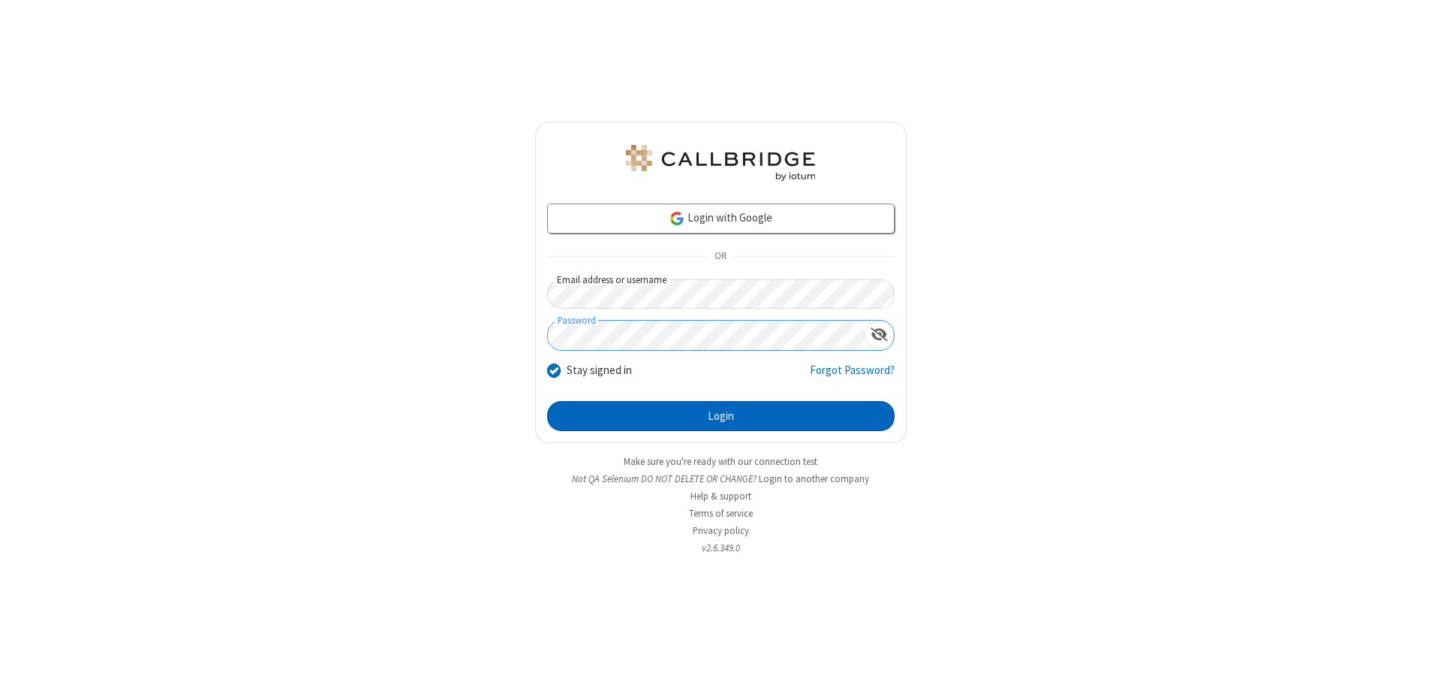
click at [721, 416] on button "Login" at bounding box center [721, 416] width 348 height 30
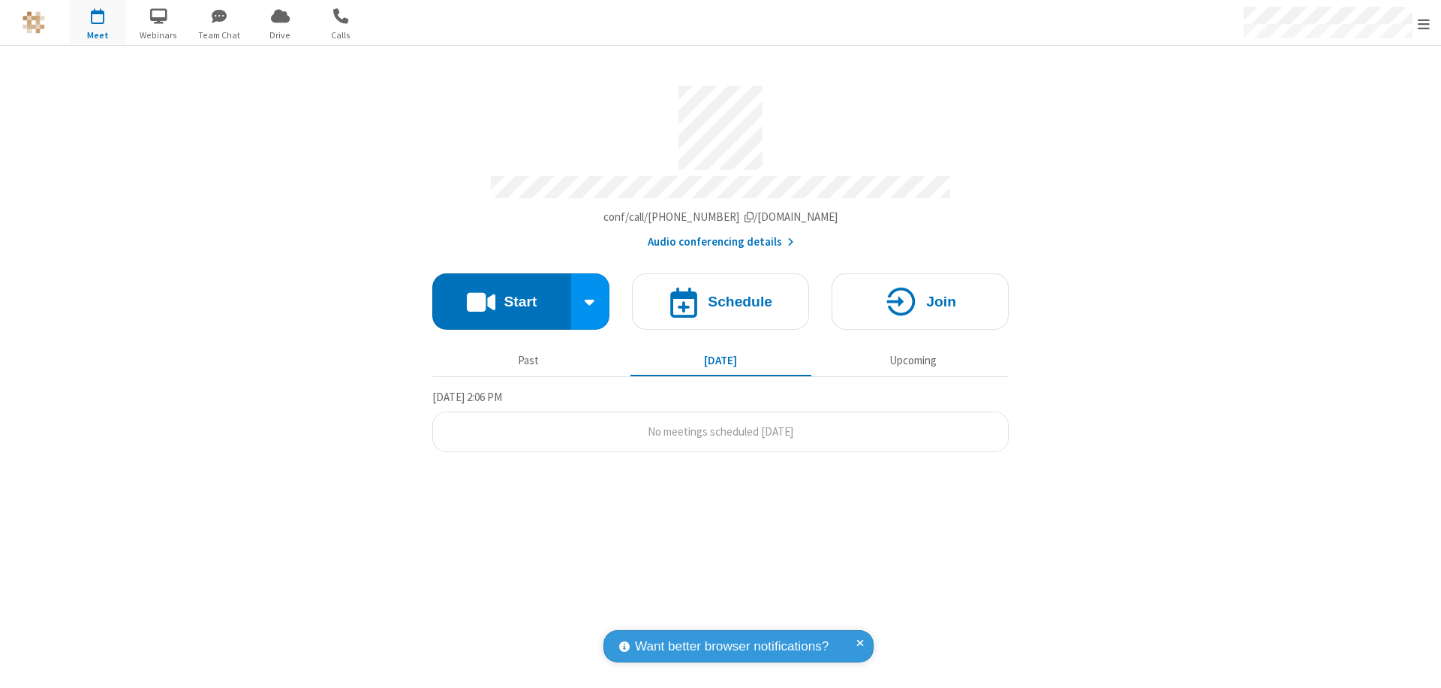
click at [1424, 23] on span "Open menu" at bounding box center [1424, 24] width 12 height 15
click at [1336, 100] on div "Settings" at bounding box center [1336, 100] width 209 height 41
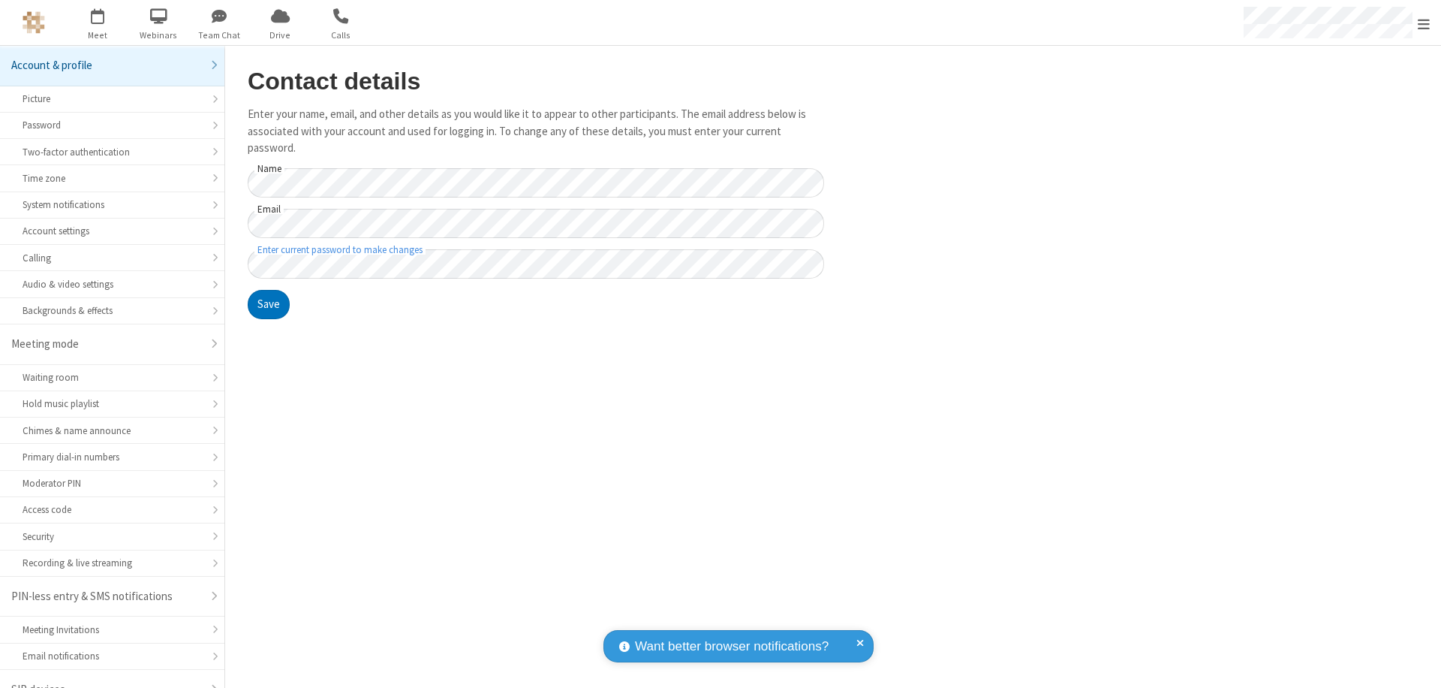
scroll to position [21, 0]
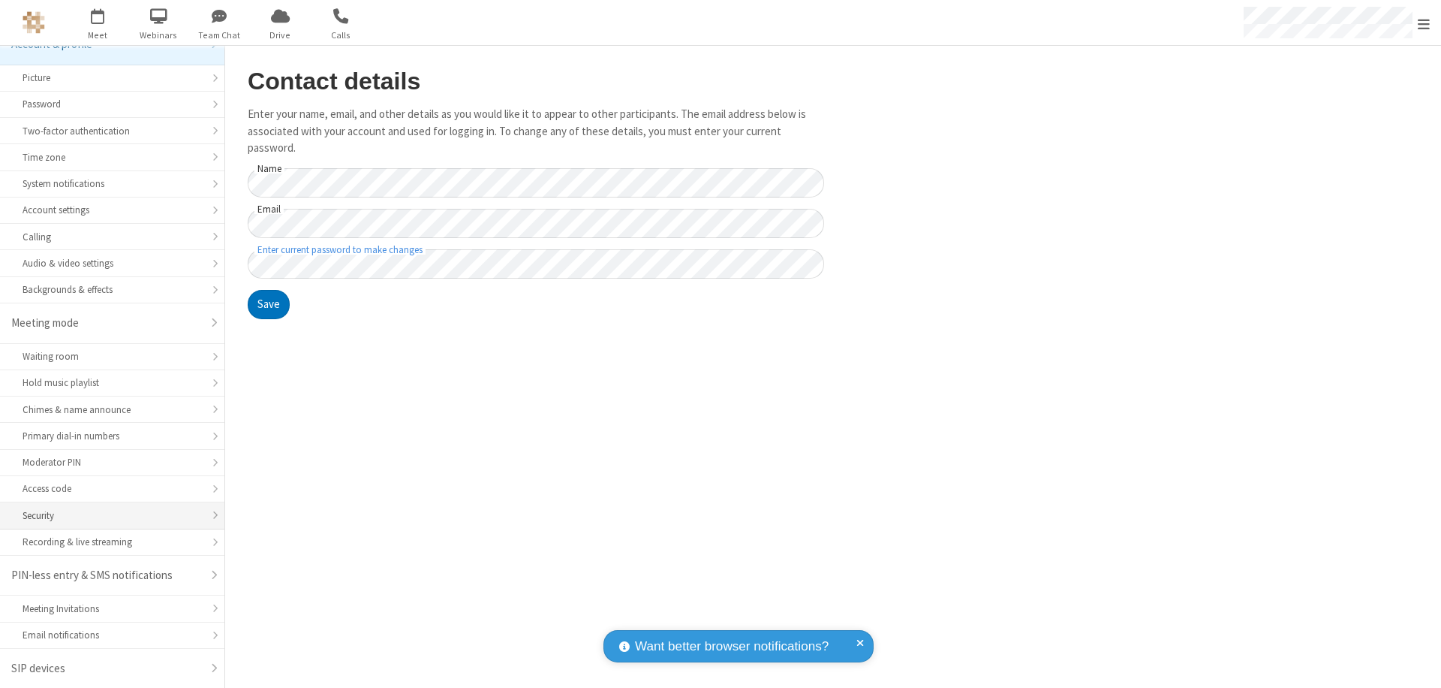
click at [107, 515] on div "Security" at bounding box center [112, 515] width 179 height 14
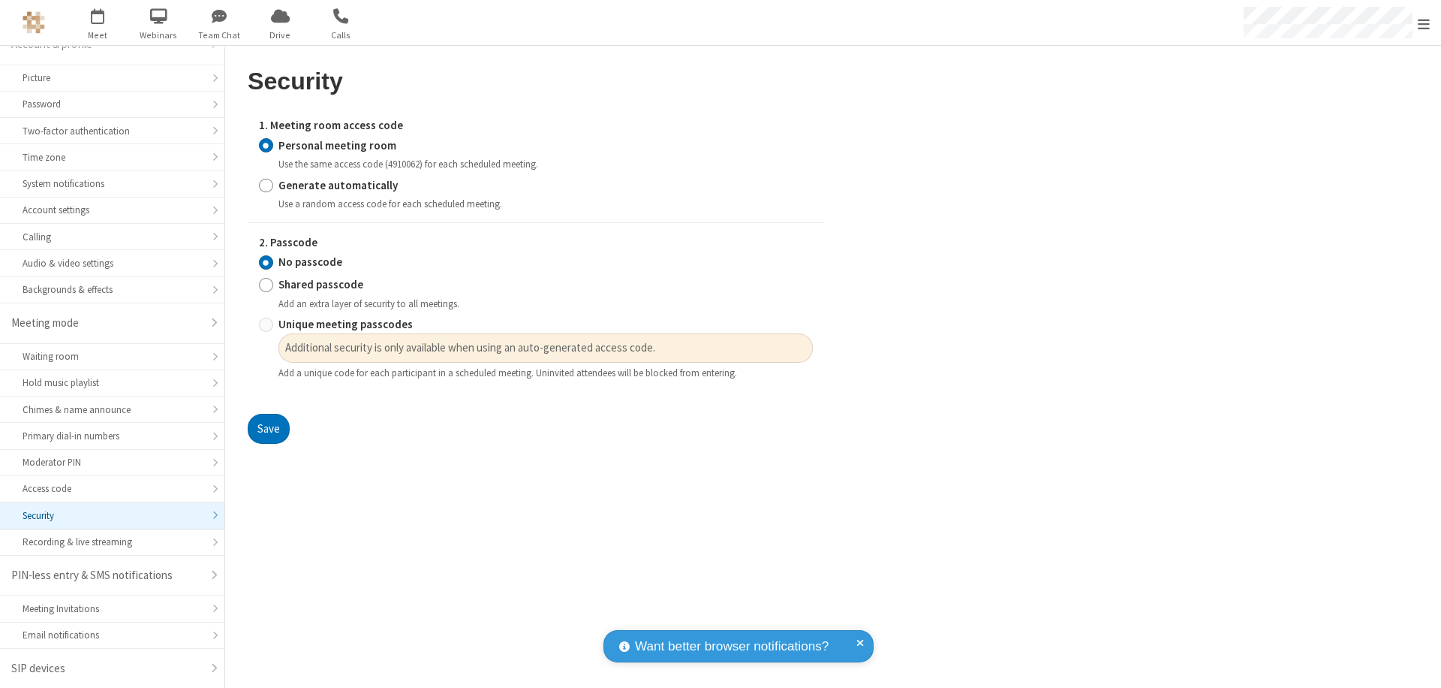
click at [266, 185] on input "Generate automatically" at bounding box center [266, 185] width 14 height 16
radio input "true"
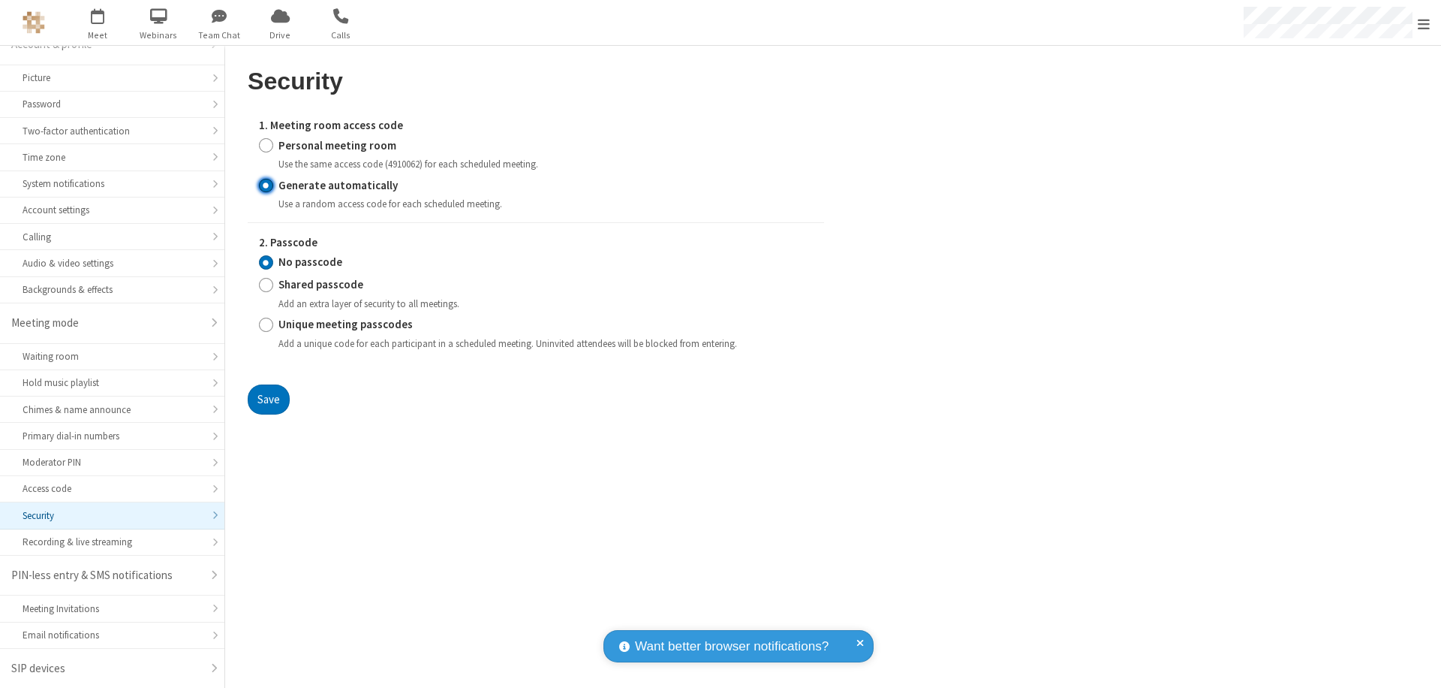
click at [266, 285] on input "Shared passcode" at bounding box center [266, 285] width 14 height 16
radio input "true"
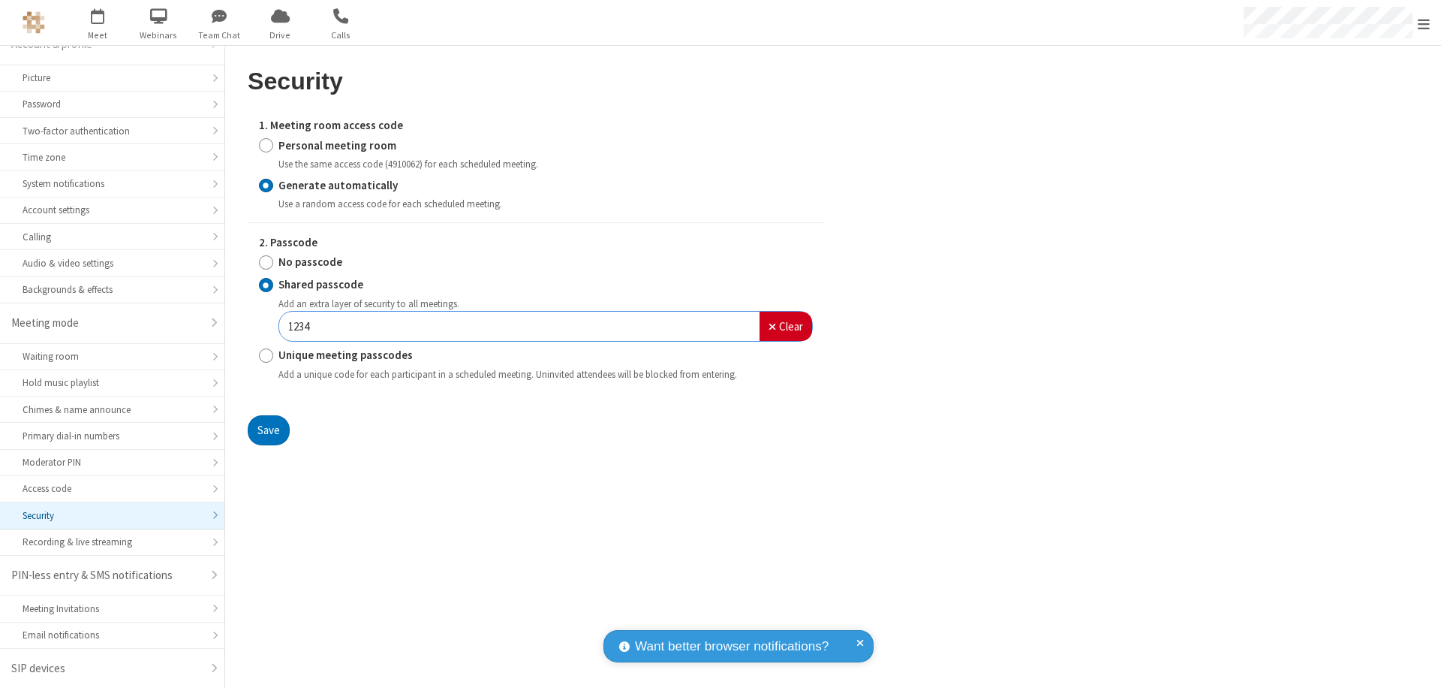
type input "1234"
click at [268, 429] on button "Save" at bounding box center [269, 430] width 42 height 30
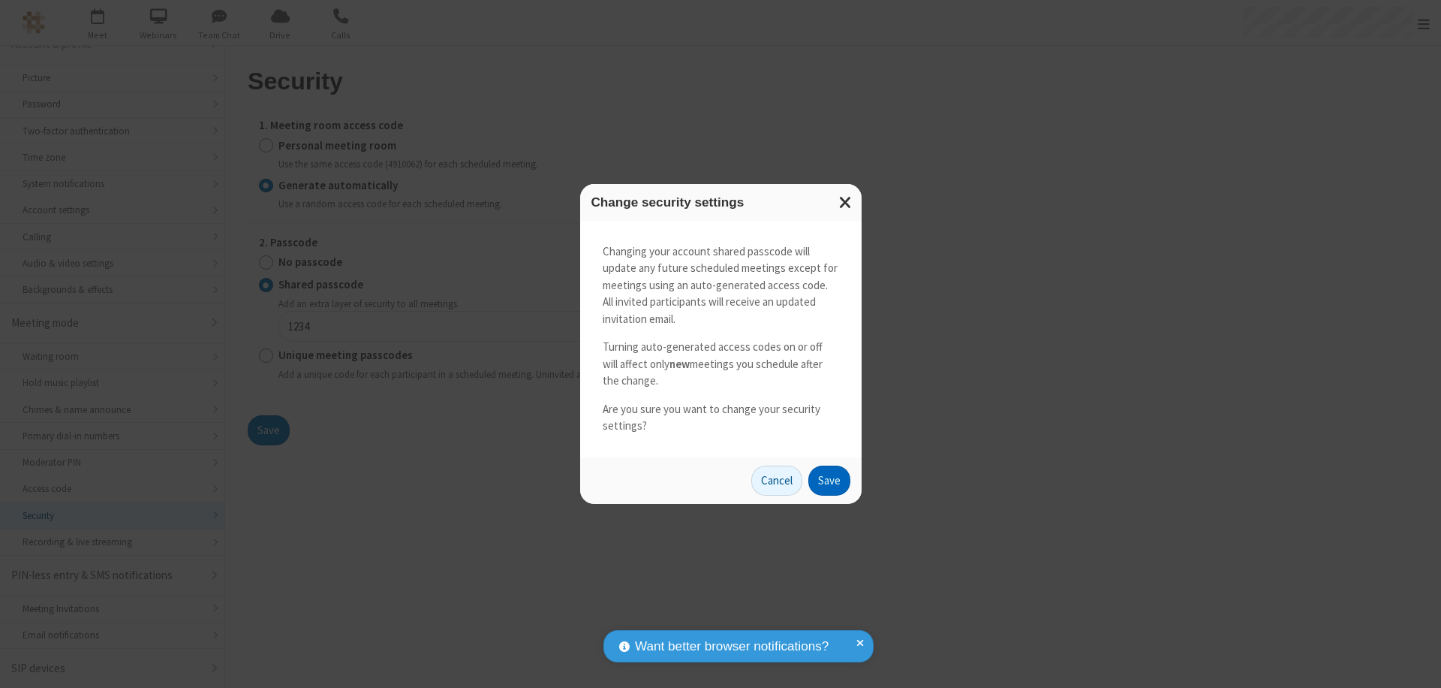
click at [829, 480] on button "Save" at bounding box center [830, 480] width 42 height 30
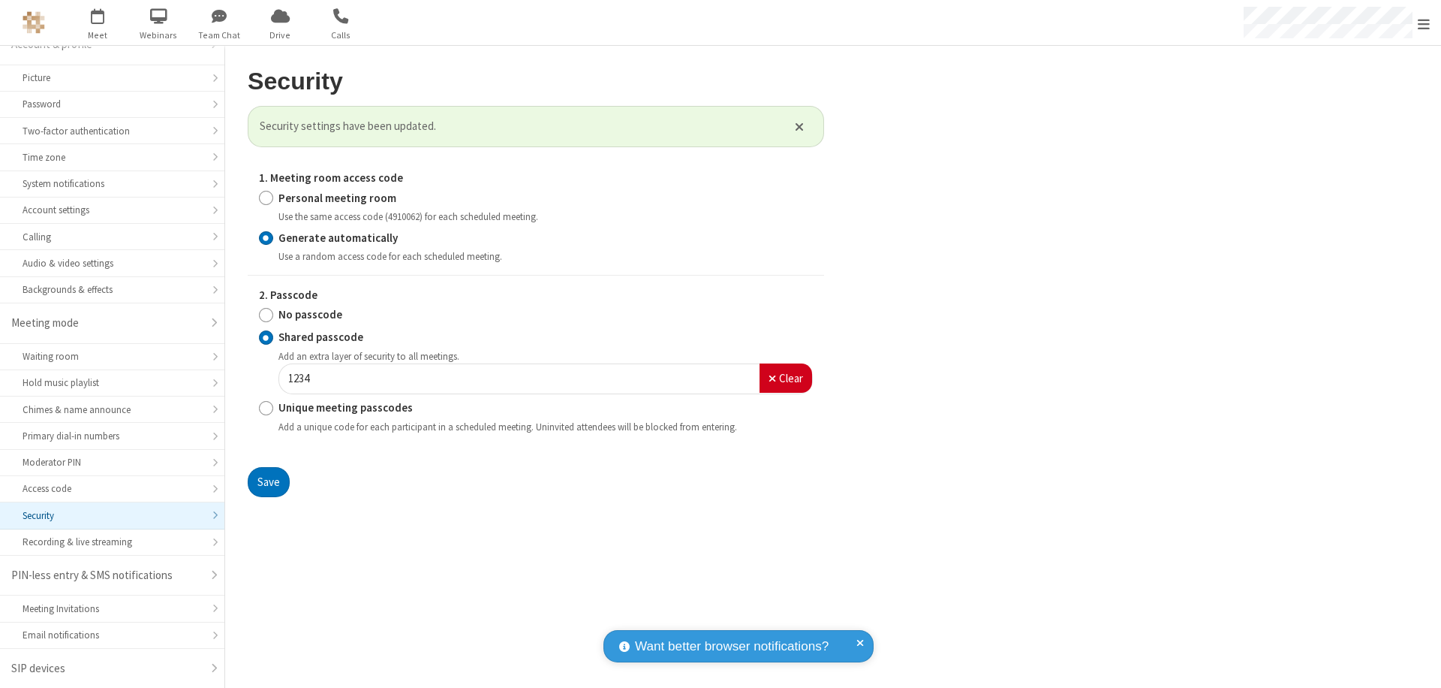
click at [1424, 23] on span "Open menu" at bounding box center [1424, 24] width 12 height 15
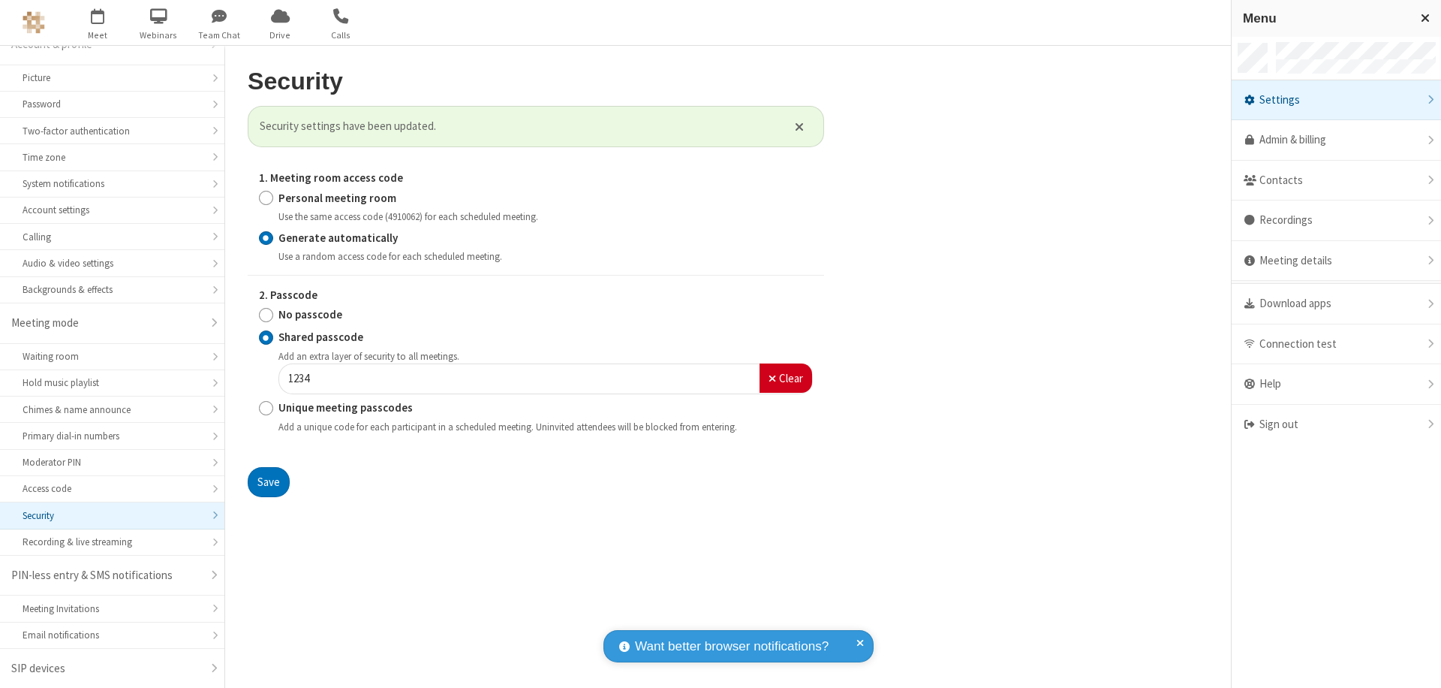
click at [98, 23] on span "button" at bounding box center [98, 16] width 56 height 26
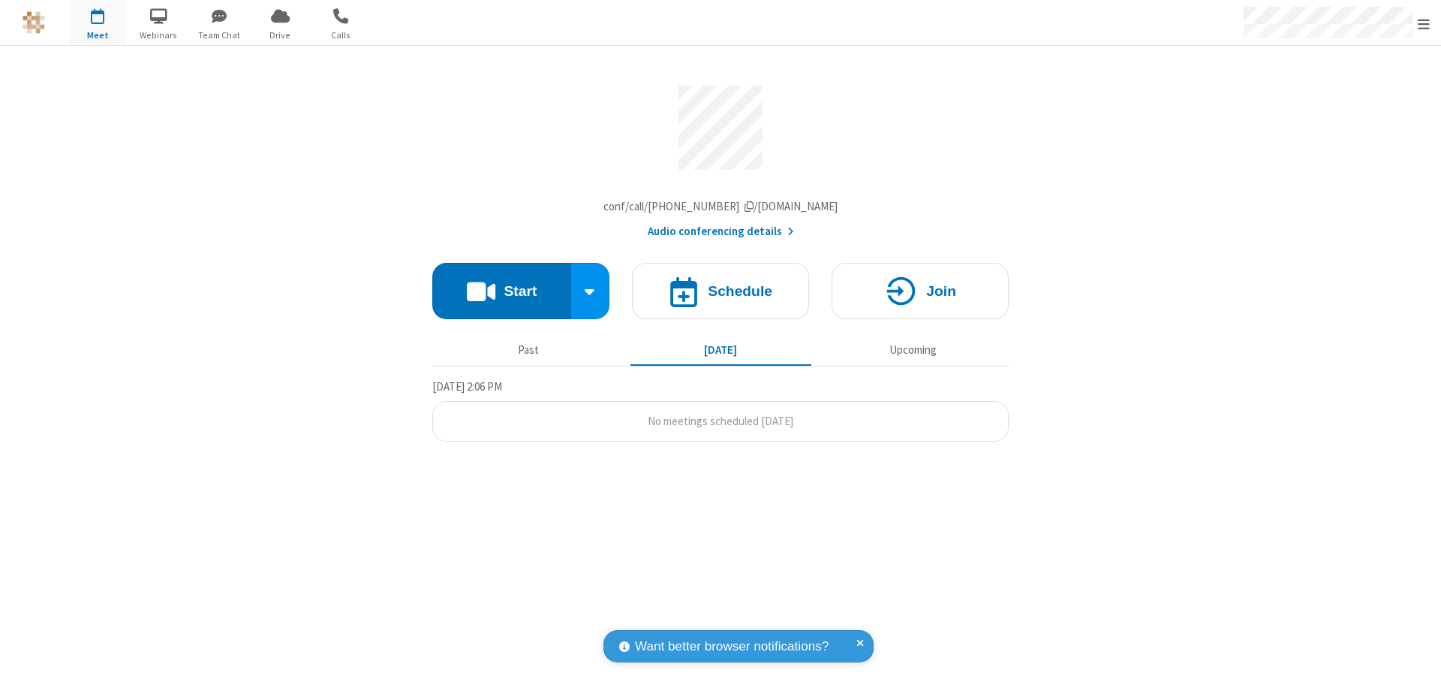
click at [721, 294] on h4 "Schedule" at bounding box center [740, 291] width 65 height 14
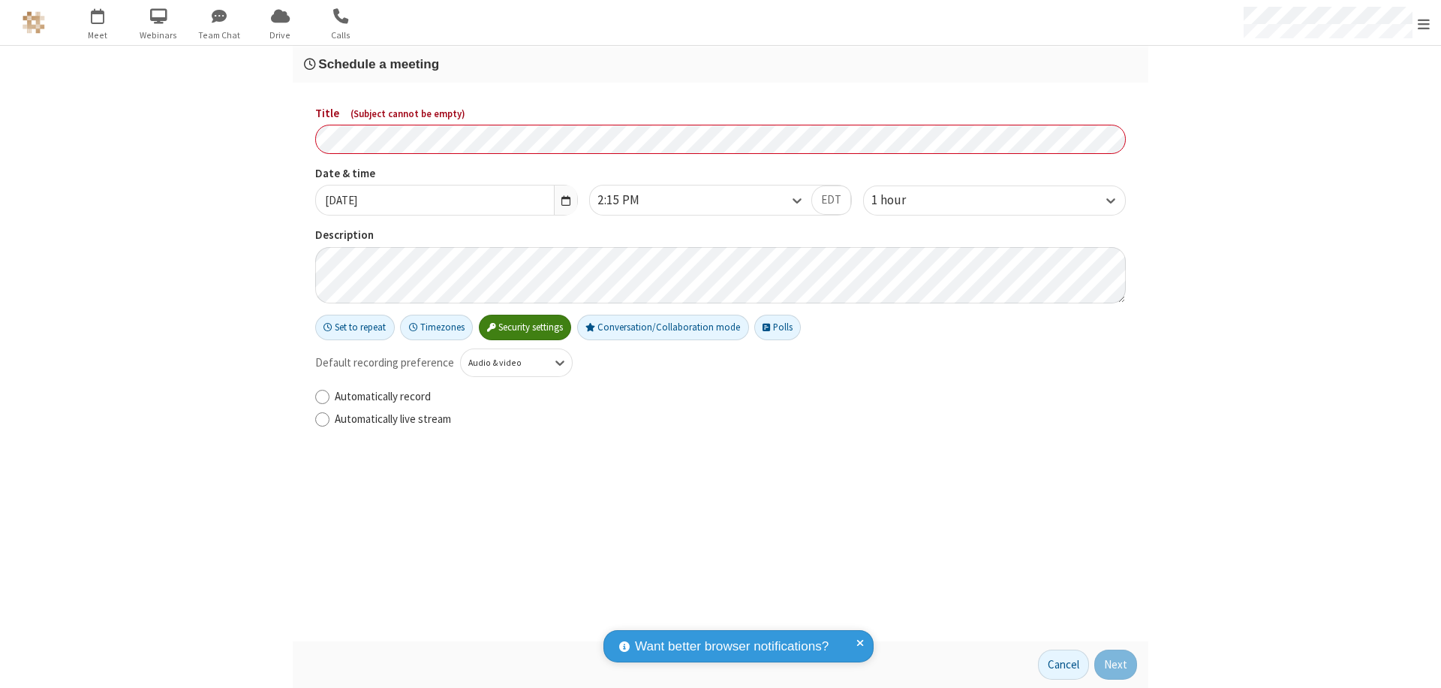
click at [721, 64] on h3 "Schedule a meeting" at bounding box center [720, 64] width 833 height 14
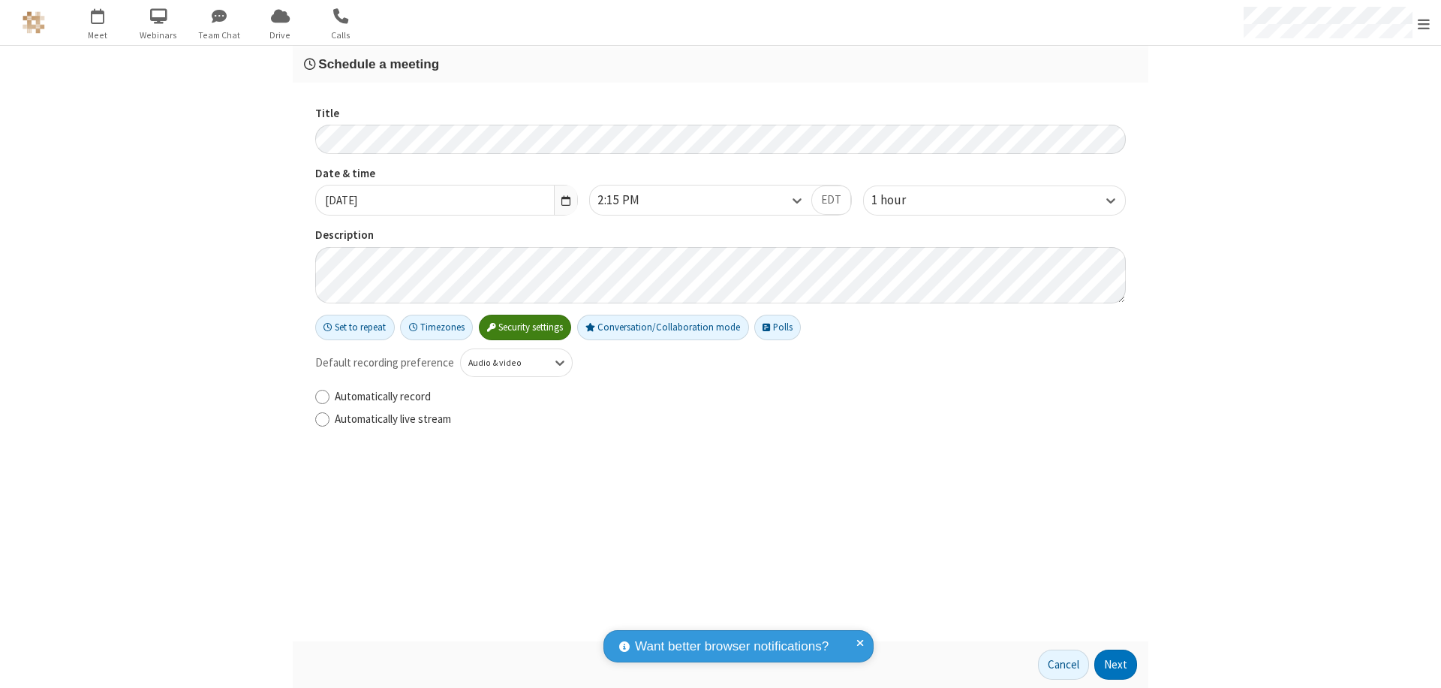
click at [1116, 664] on button "Next" at bounding box center [1116, 664] width 43 height 30
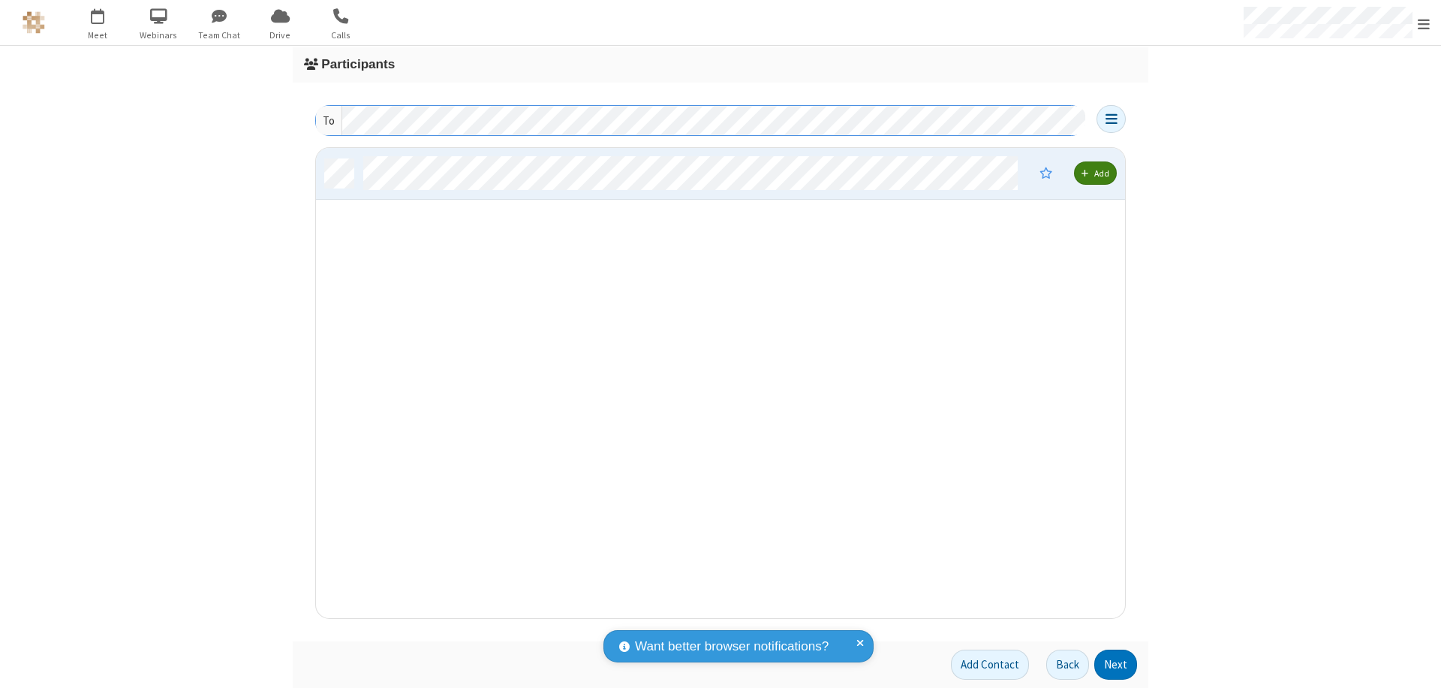
scroll to position [459, 798]
click at [1116, 664] on button "Next" at bounding box center [1116, 664] width 43 height 30
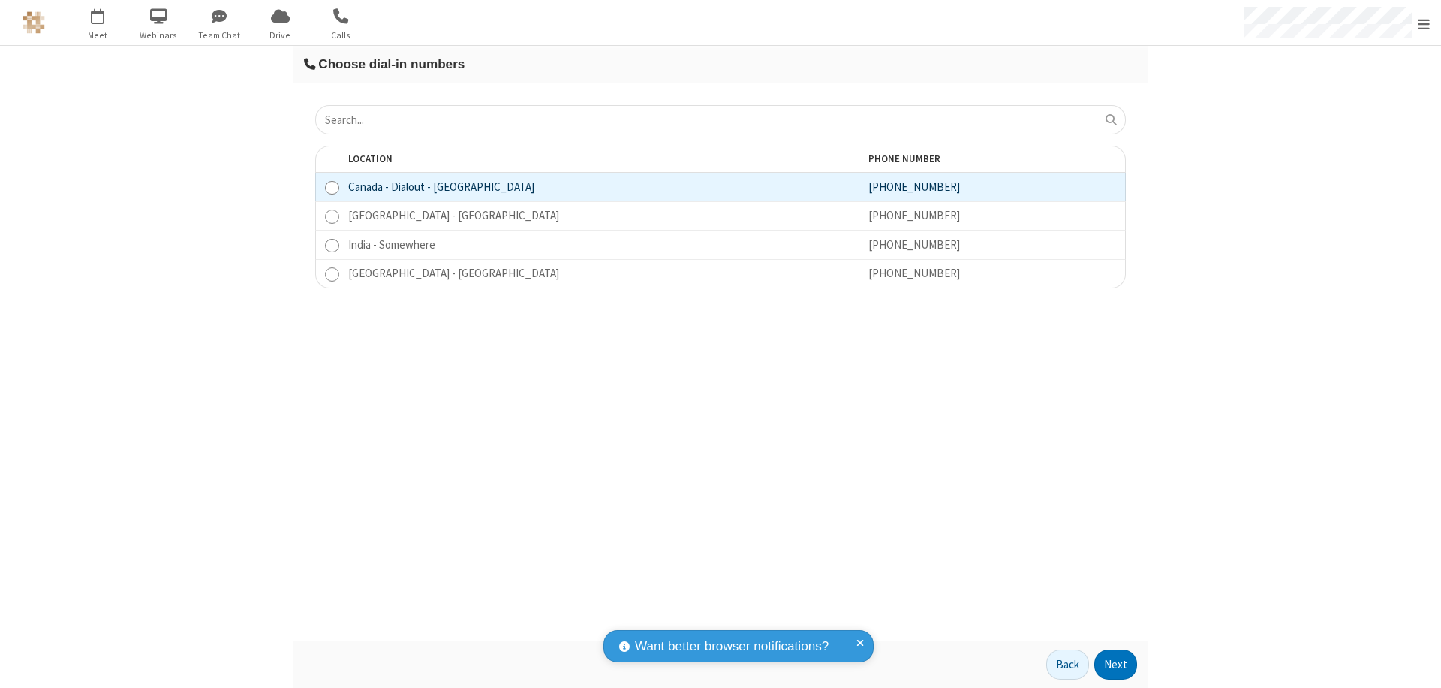
click at [1116, 664] on button "Next" at bounding box center [1116, 664] width 43 height 30
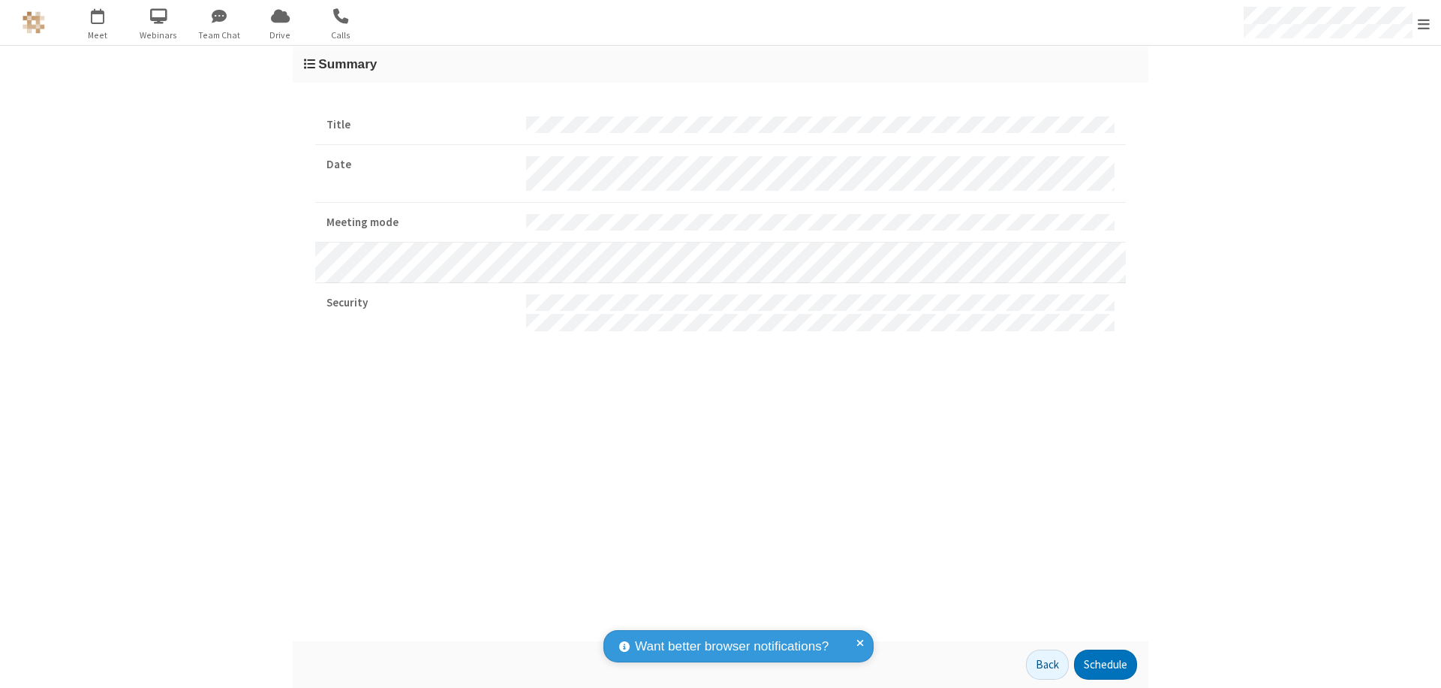
click at [1105, 664] on button "Schedule" at bounding box center [1105, 664] width 63 height 30
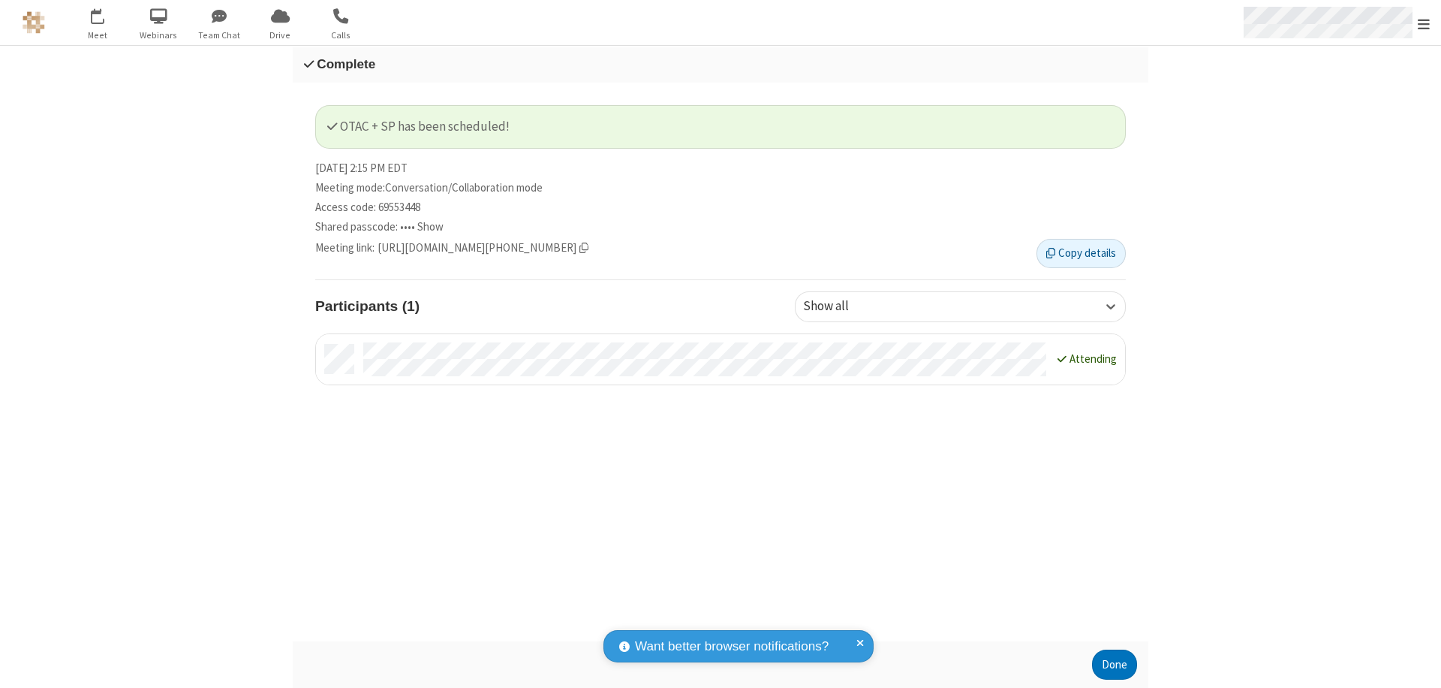
click at [1424, 23] on span "Open menu" at bounding box center [1424, 24] width 12 height 15
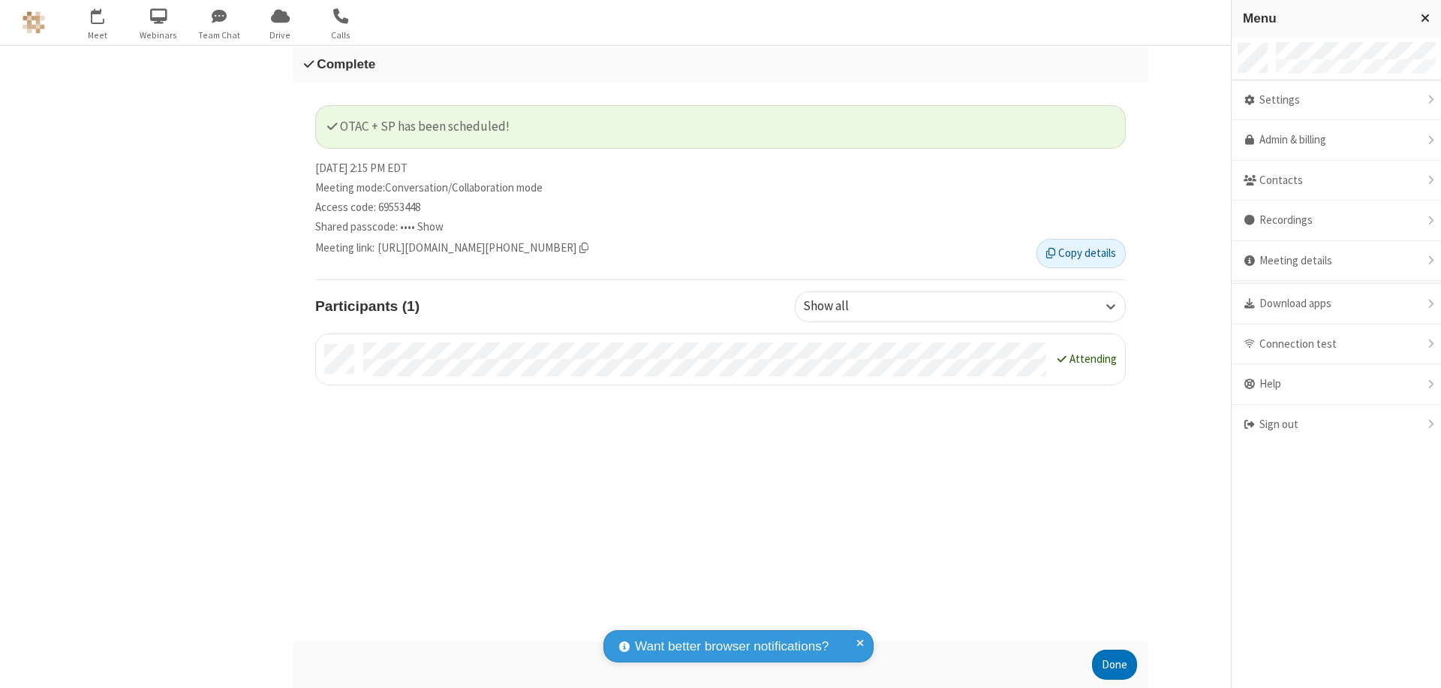
click at [1336, 424] on div "Sign out" at bounding box center [1336, 425] width 209 height 40
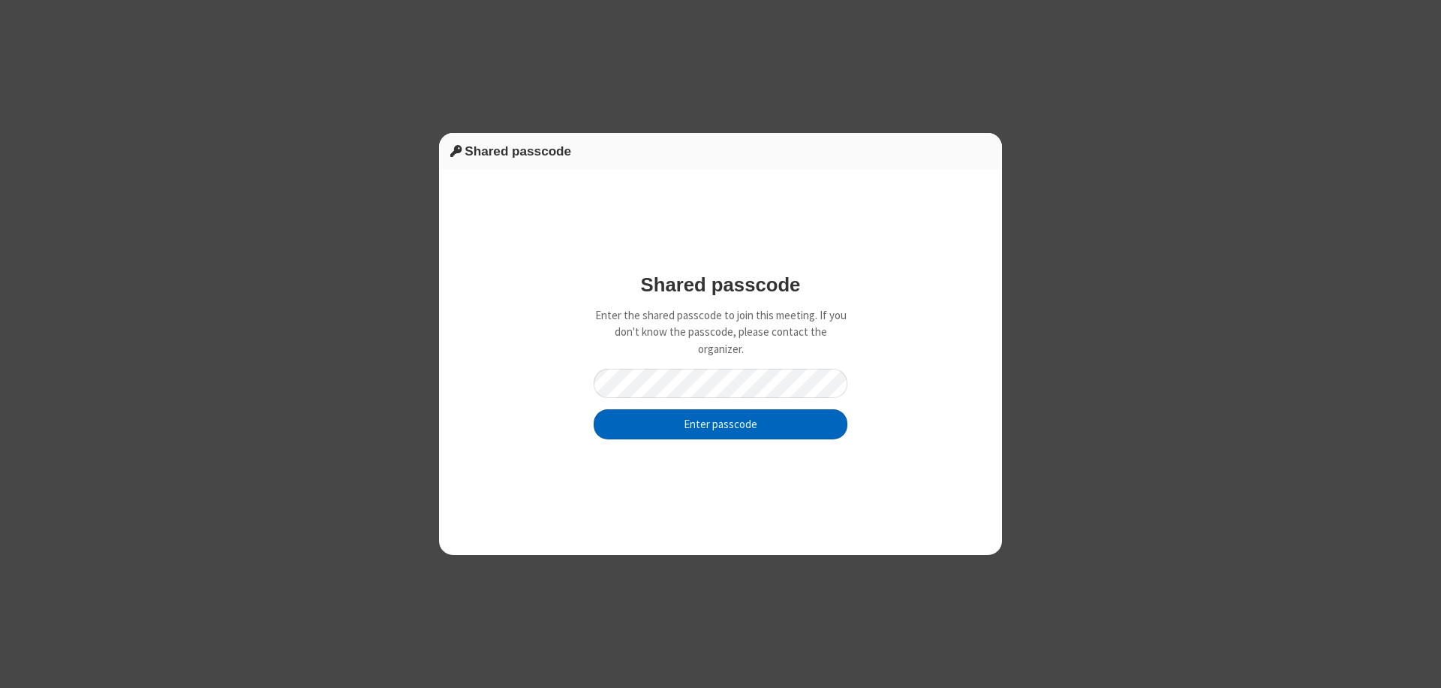
click at [721, 423] on button "Enter passcode" at bounding box center [721, 424] width 254 height 30
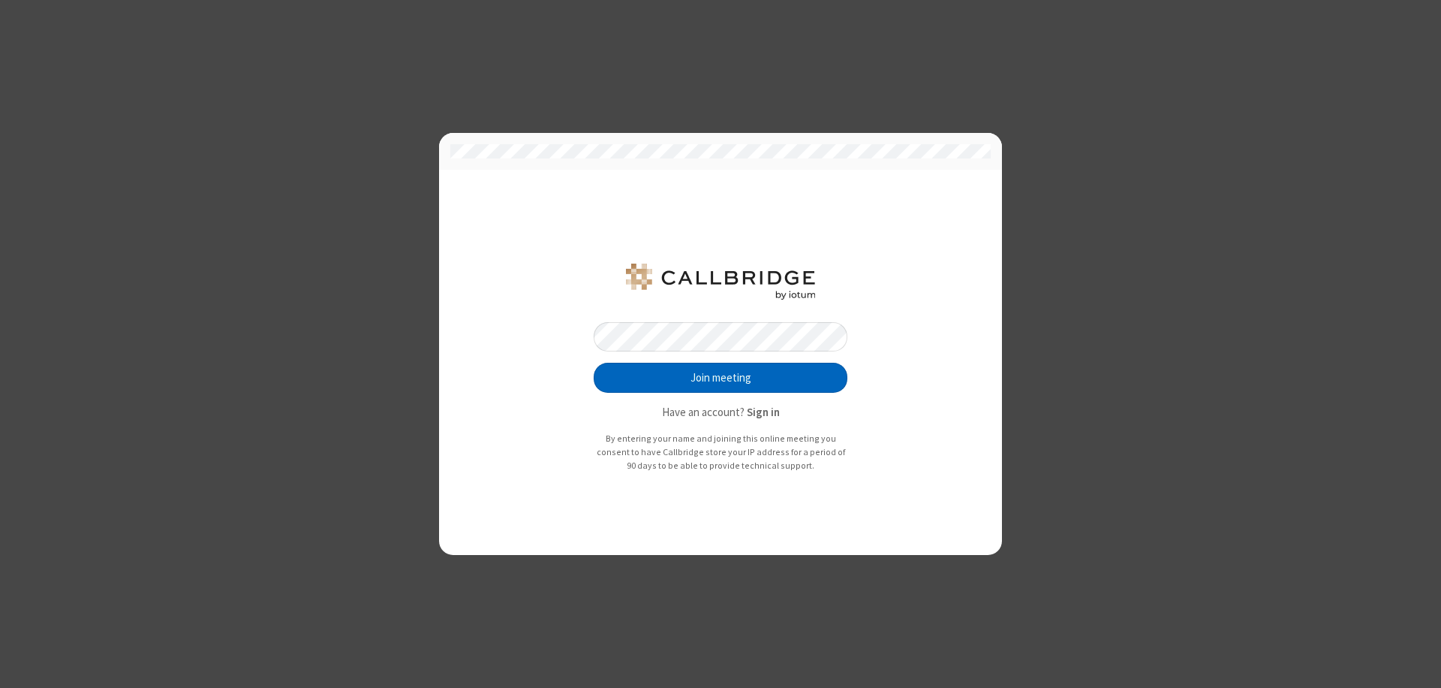
click at [721, 378] on button "Join meeting" at bounding box center [721, 378] width 254 height 30
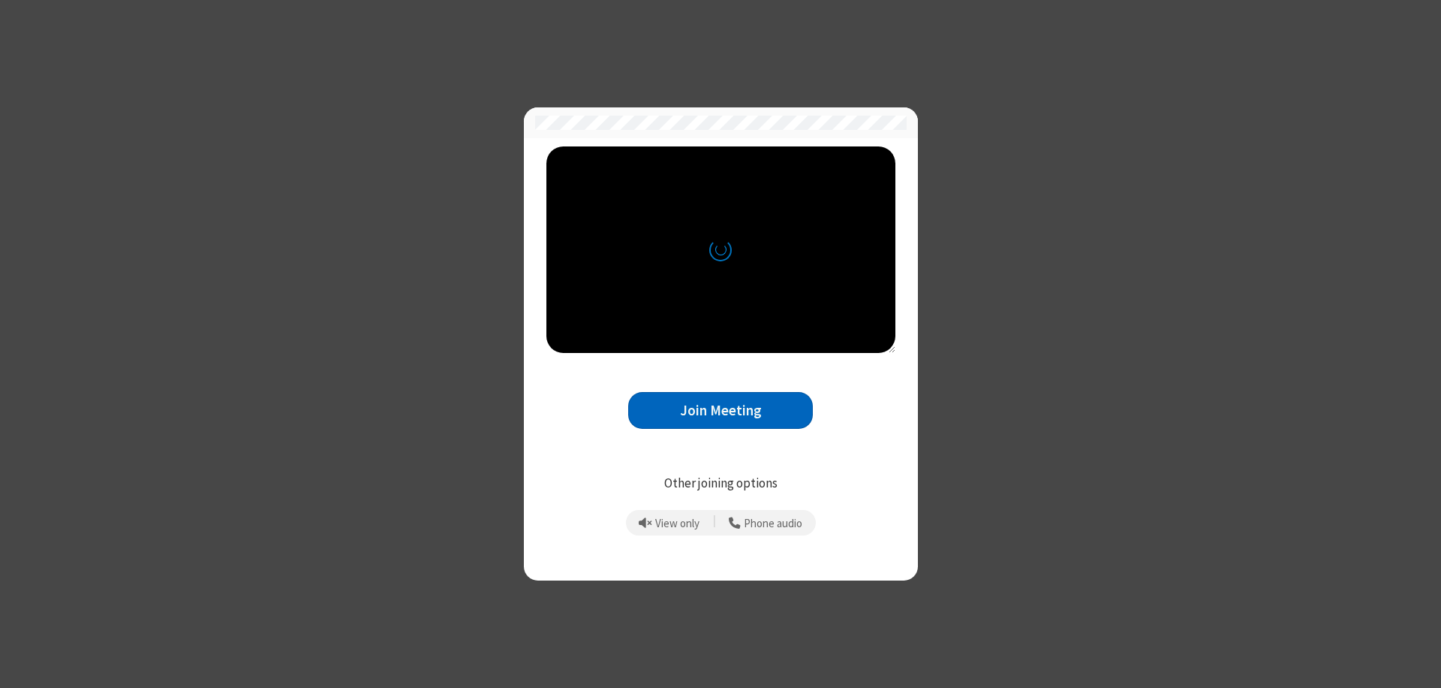
click at [721, 410] on button "Join Meeting" at bounding box center [720, 410] width 185 height 37
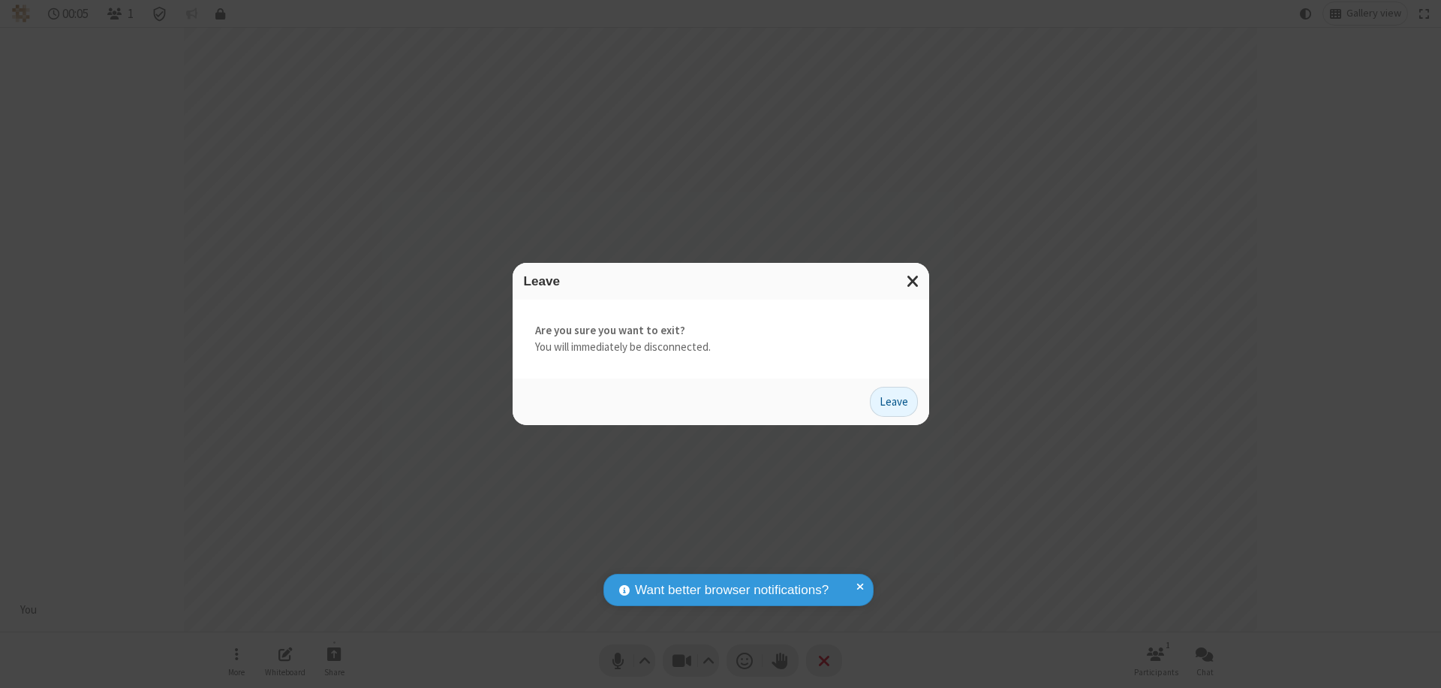
click at [894, 401] on button "Leave" at bounding box center [894, 402] width 48 height 30
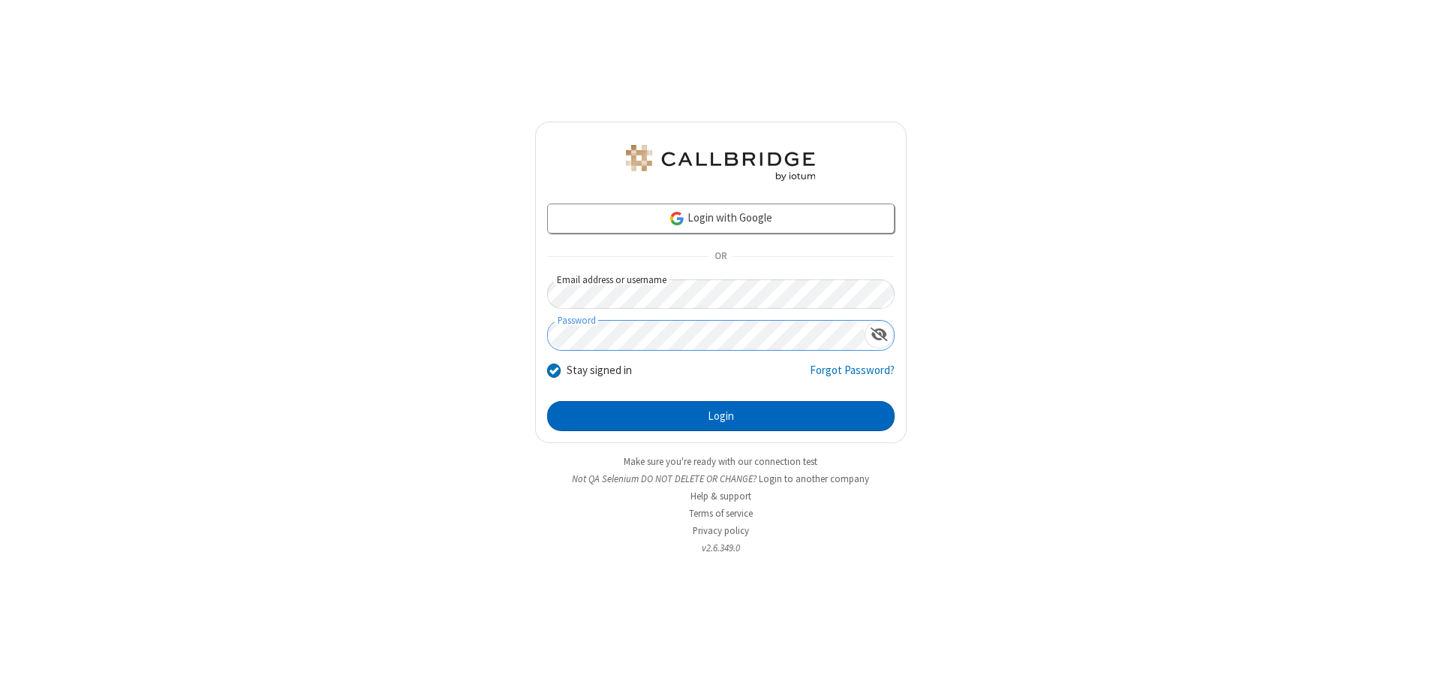
click at [721, 416] on button "Login" at bounding box center [721, 416] width 348 height 30
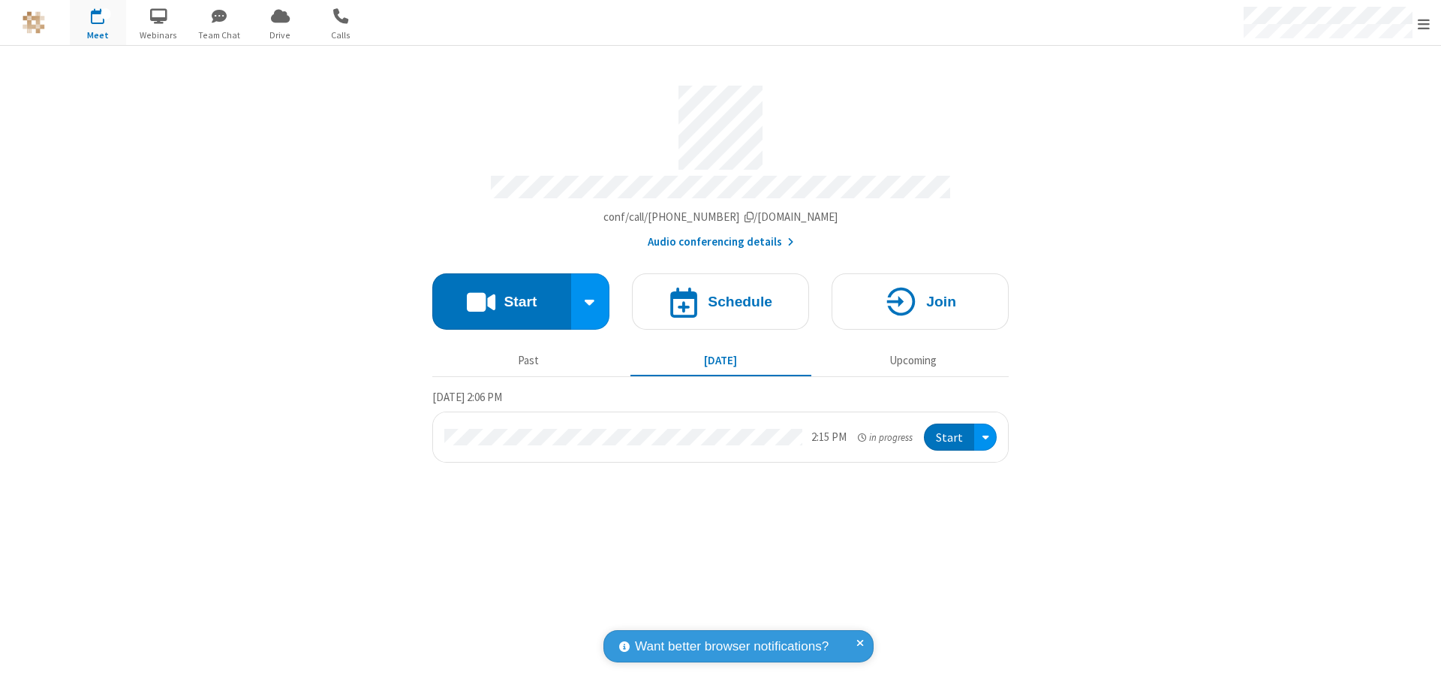
click at [1424, 23] on span "Open menu" at bounding box center [1424, 24] width 12 height 15
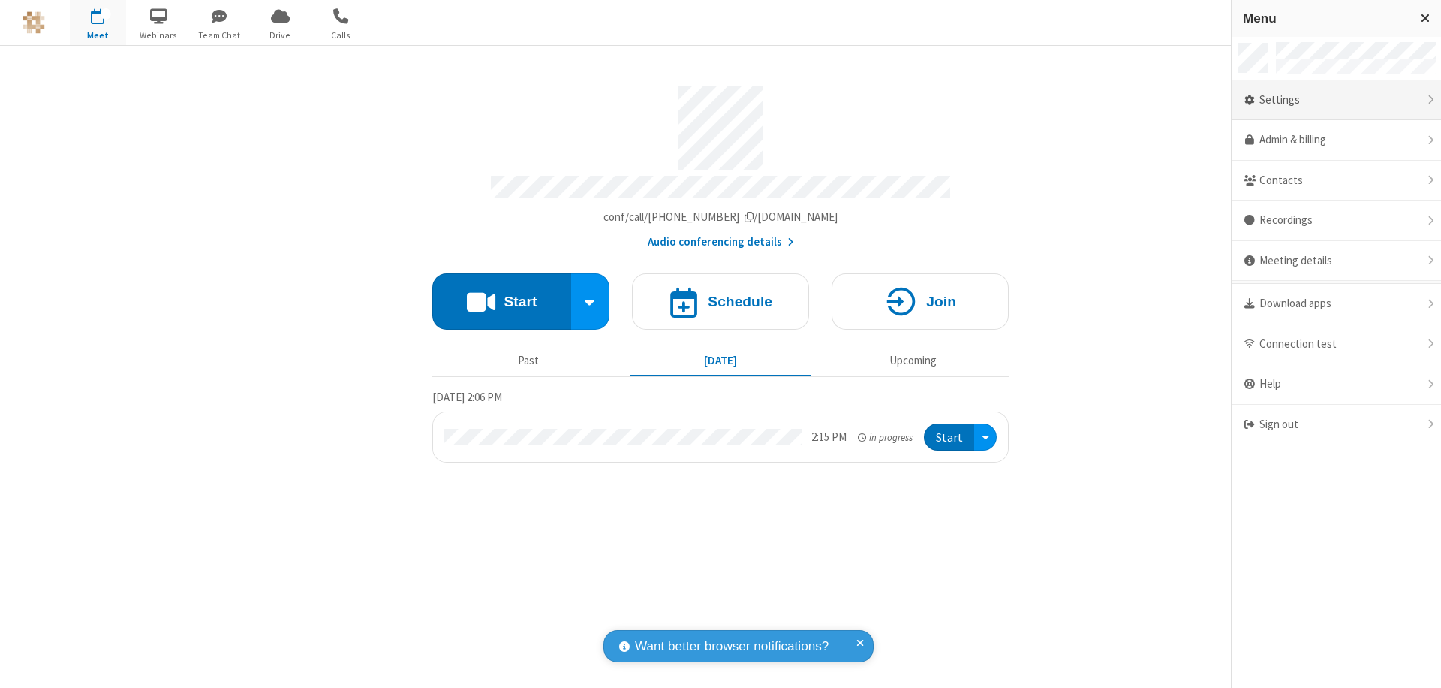
click at [1336, 100] on div "Settings" at bounding box center [1336, 100] width 209 height 41
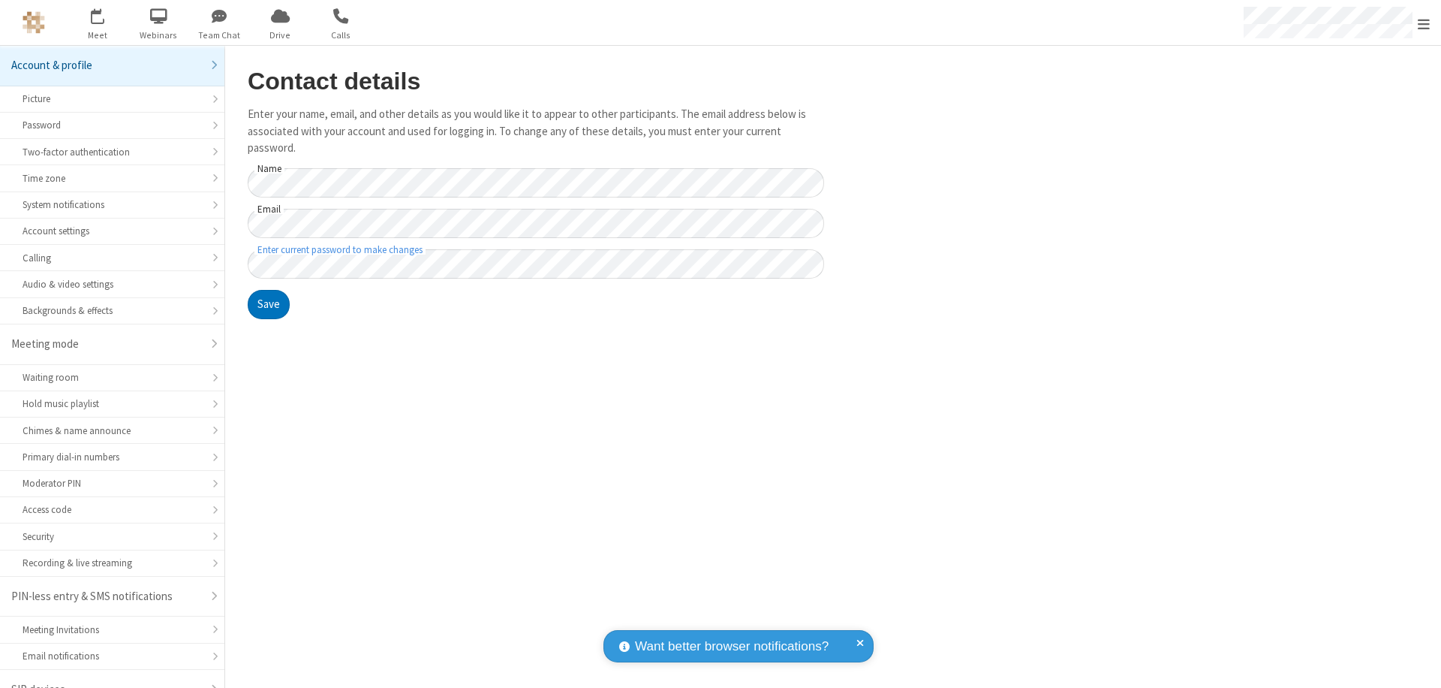
scroll to position [21, 0]
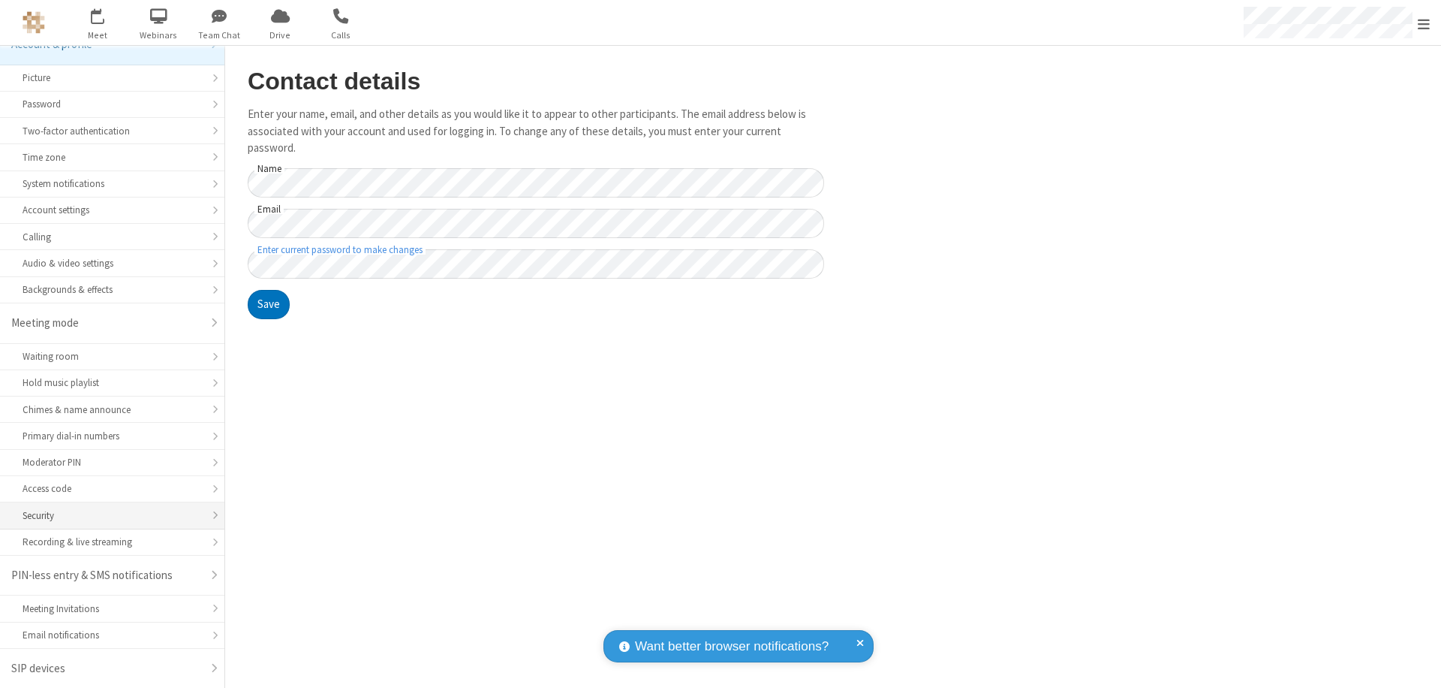
click at [107, 515] on div "Security" at bounding box center [112, 515] width 179 height 14
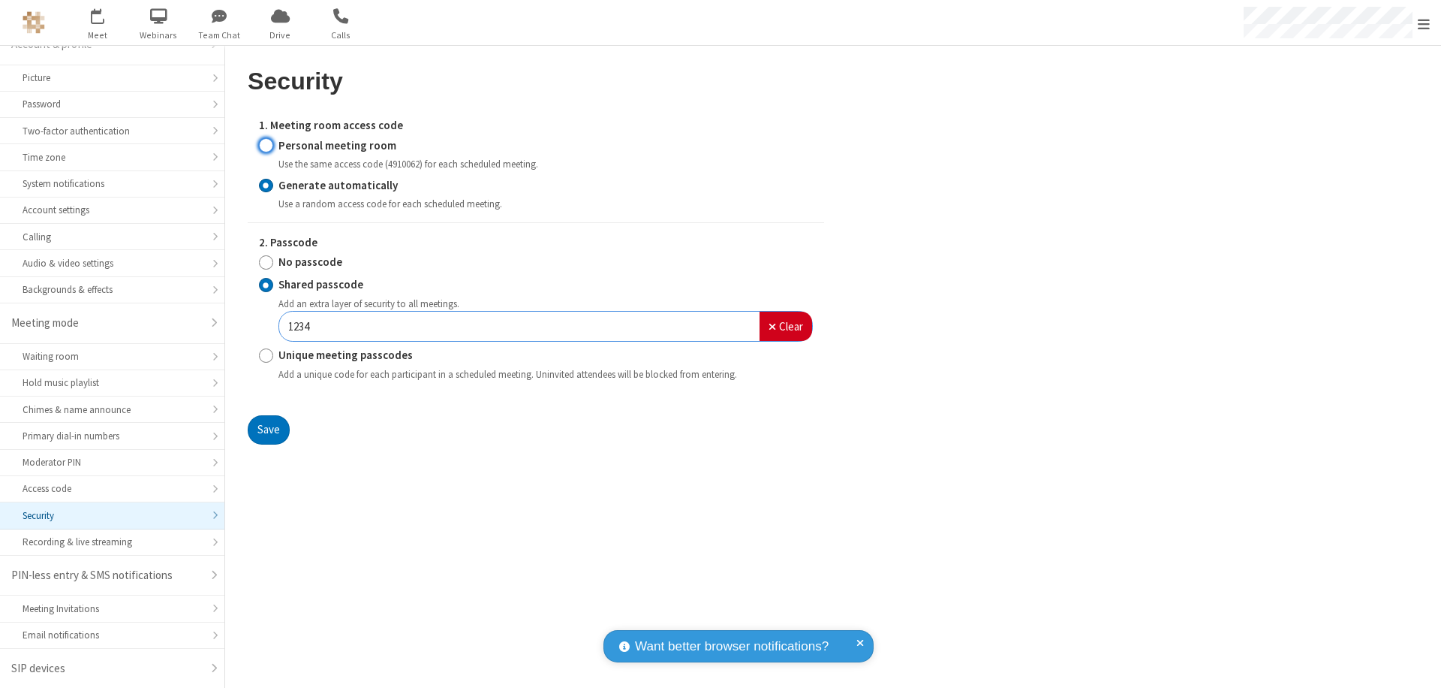
click at [266, 145] on input "Personal meeting room" at bounding box center [266, 145] width 14 height 16
radio input "true"
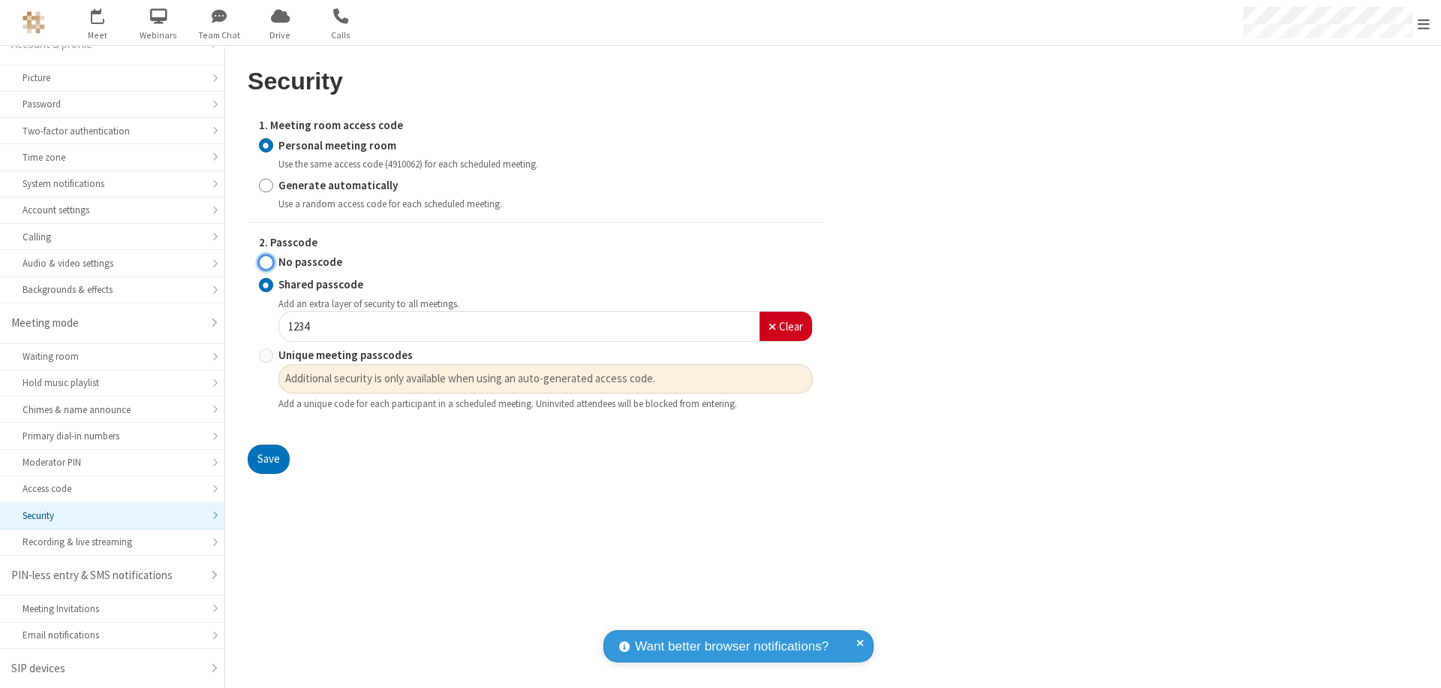
click at [266, 262] on input "No passcode" at bounding box center [266, 263] width 14 height 16
radio input "true"
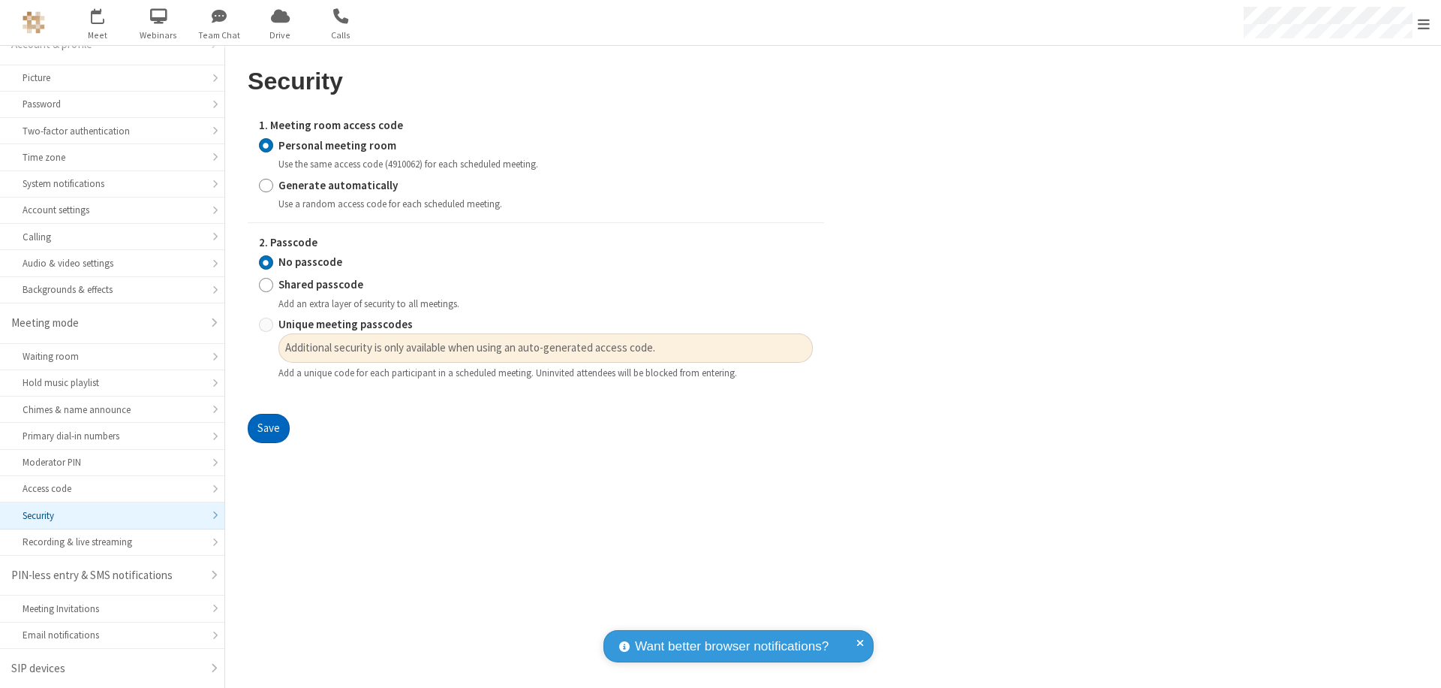
click at [268, 429] on button "Save" at bounding box center [269, 429] width 42 height 30
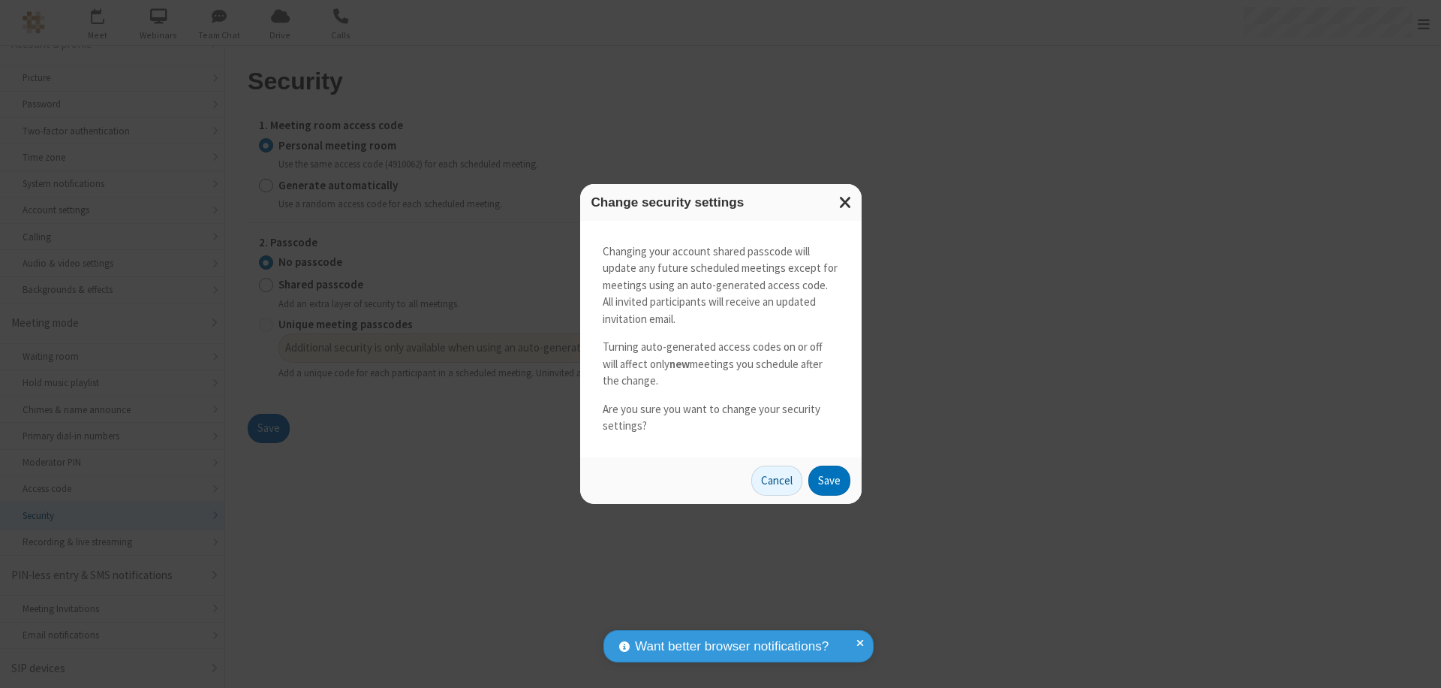
click at [829, 480] on button "Save" at bounding box center [830, 480] width 42 height 30
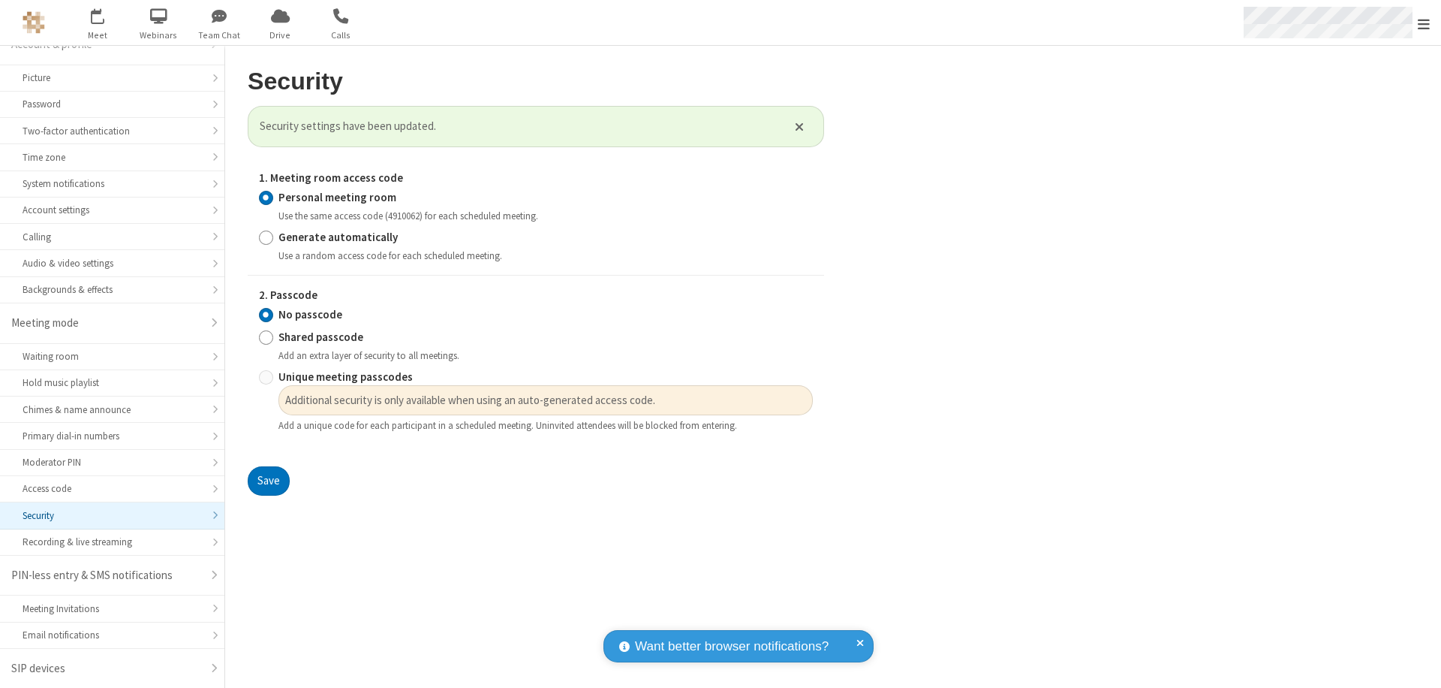
click at [1424, 23] on span "Open menu" at bounding box center [1424, 24] width 12 height 15
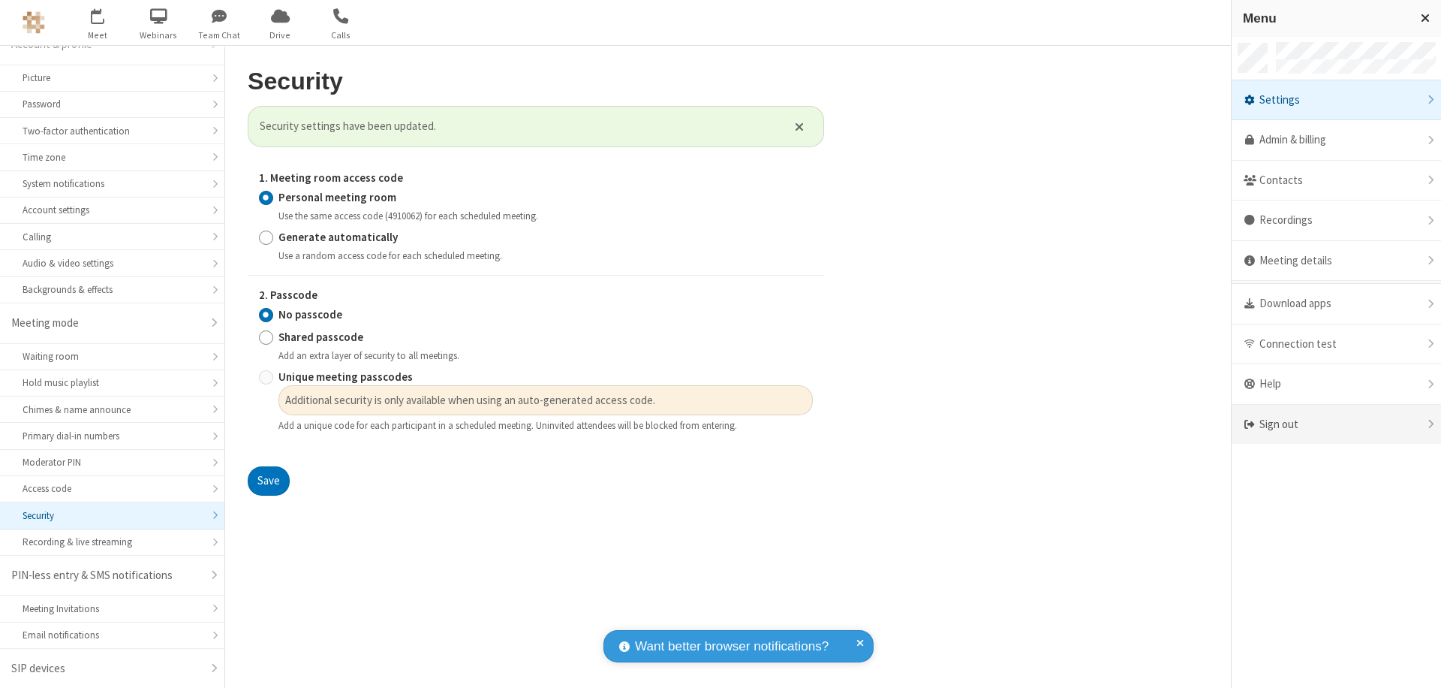
click at [1336, 424] on div "Sign out" at bounding box center [1336, 425] width 209 height 40
